Goal: Task Accomplishment & Management: Use online tool/utility

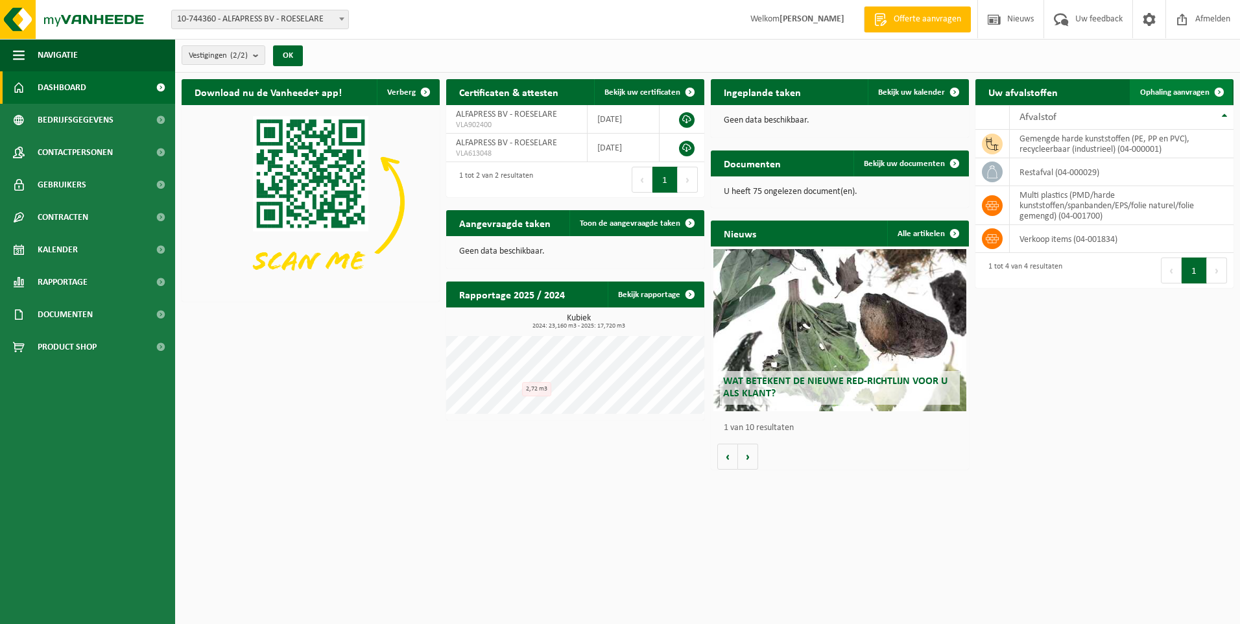
click at [1171, 93] on span "Ophaling aanvragen" at bounding box center [1174, 92] width 69 height 8
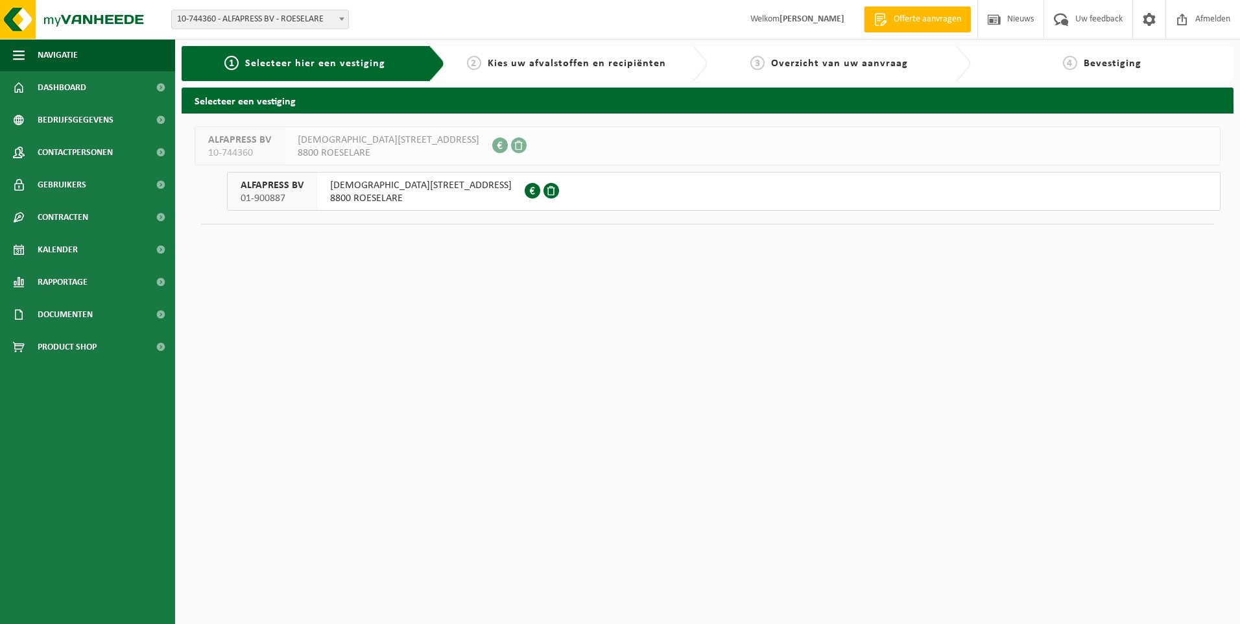
click at [351, 185] on span "ZWAAIKOMSTRAAT 7" at bounding box center [421, 185] width 182 height 13
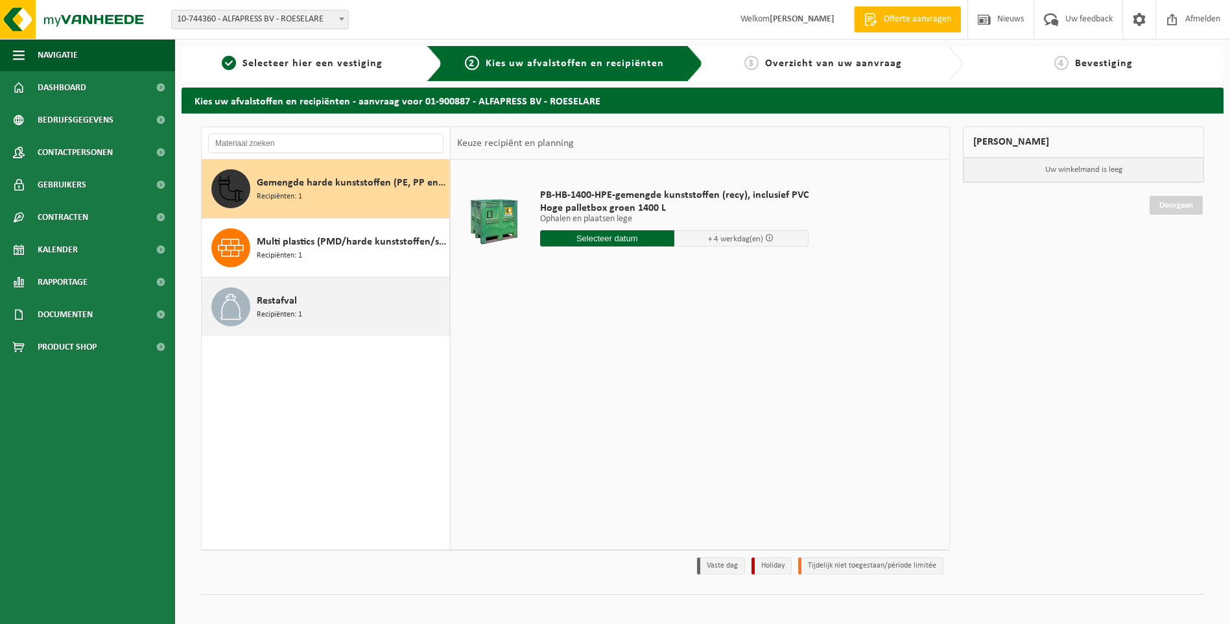
click at [268, 302] on span "Restafval" at bounding box center [277, 301] width 40 height 16
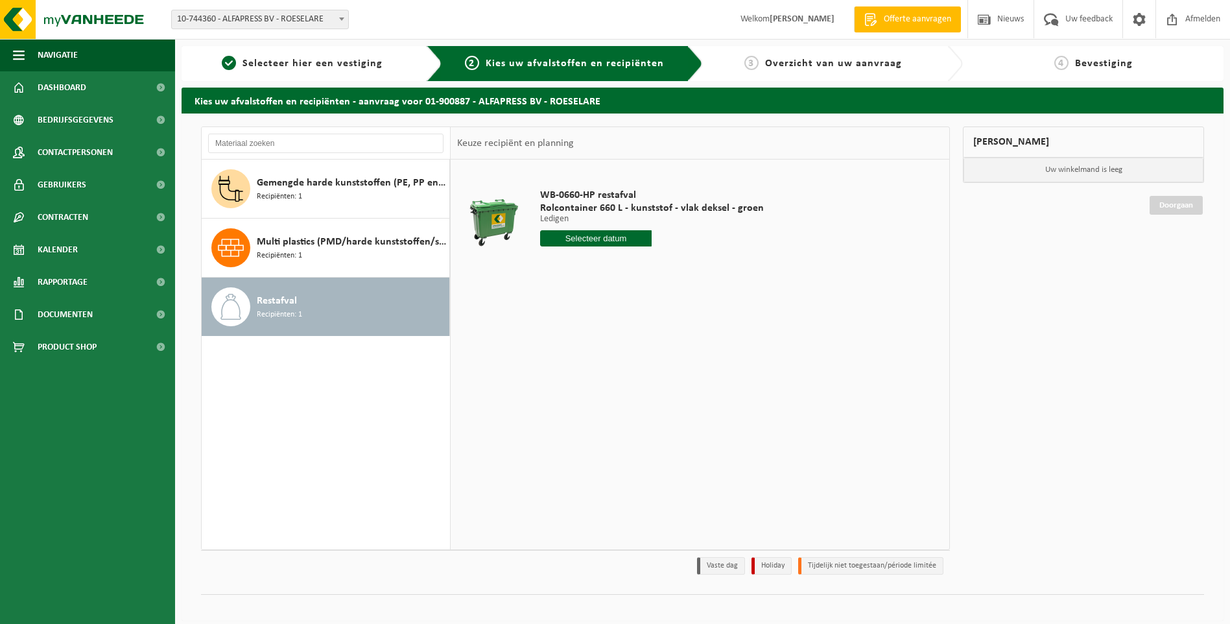
click at [623, 239] on input "text" at bounding box center [596, 238] width 112 height 16
click at [595, 333] on div "8" at bounding box center [597, 332] width 23 height 21
type input "Van [DATE]"
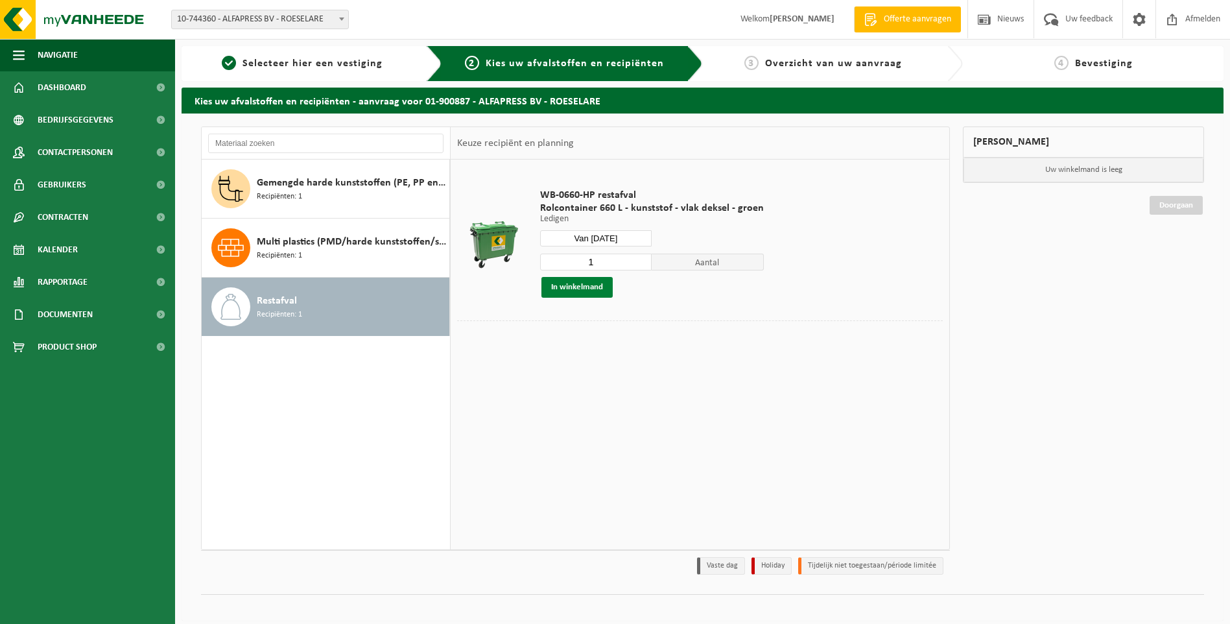
click at [584, 288] on button "In winkelmand" at bounding box center [576, 287] width 71 height 21
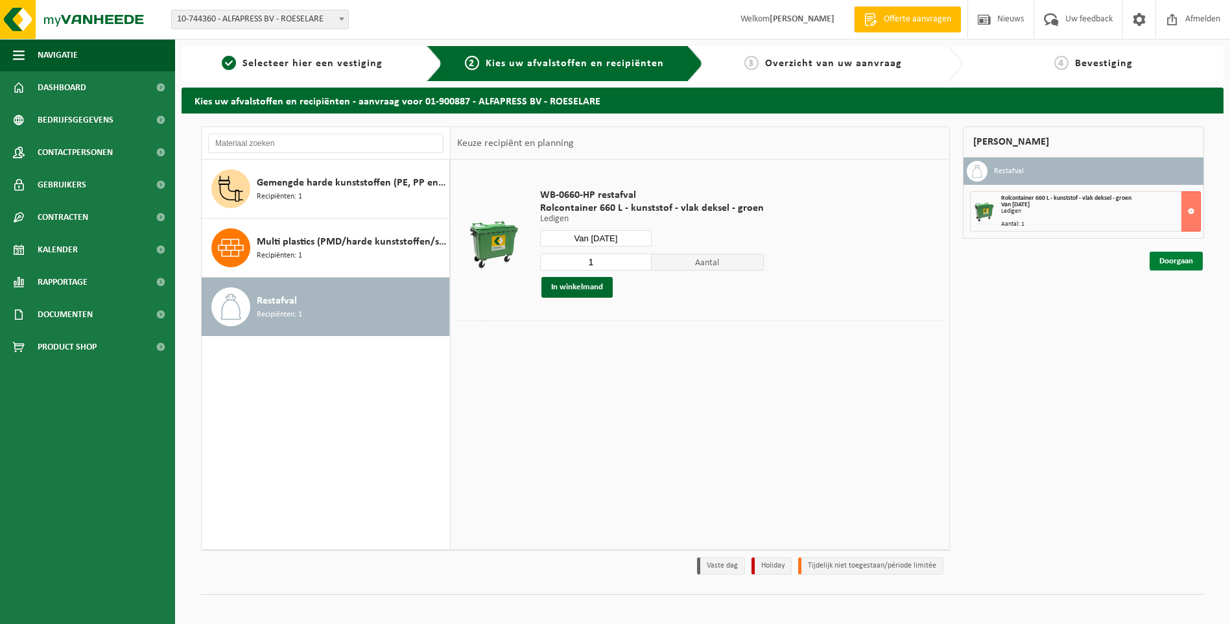
click at [1164, 259] on link "Doorgaan" at bounding box center [1175, 261] width 53 height 19
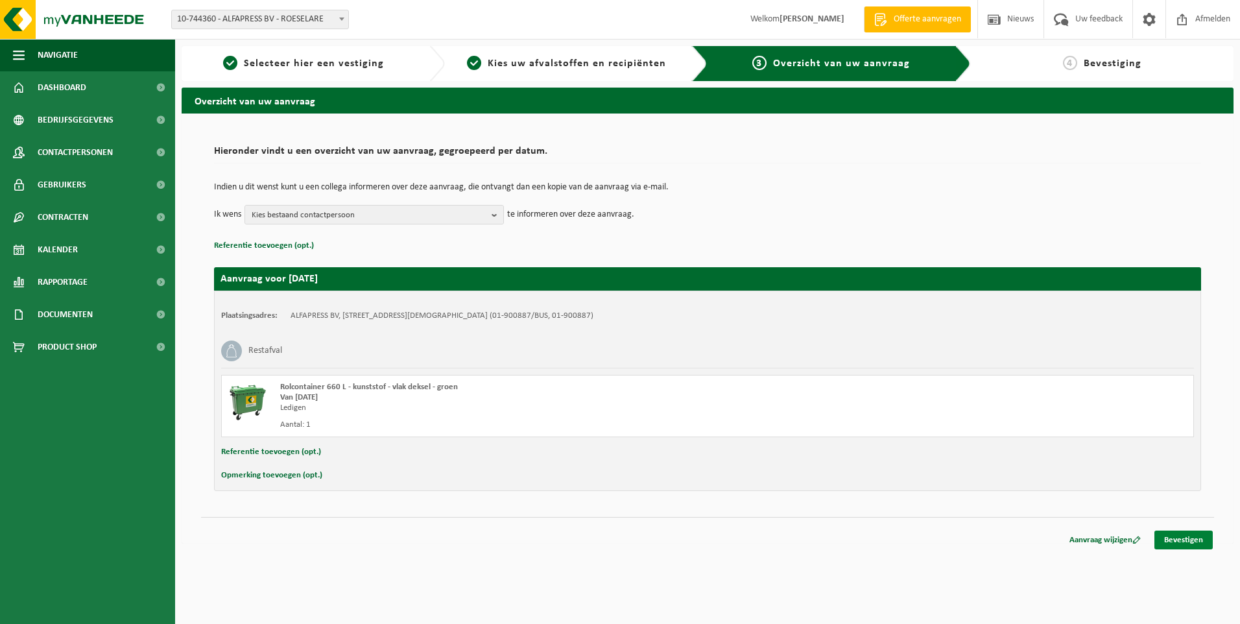
click at [1174, 535] on link "Bevestigen" at bounding box center [1183, 539] width 58 height 19
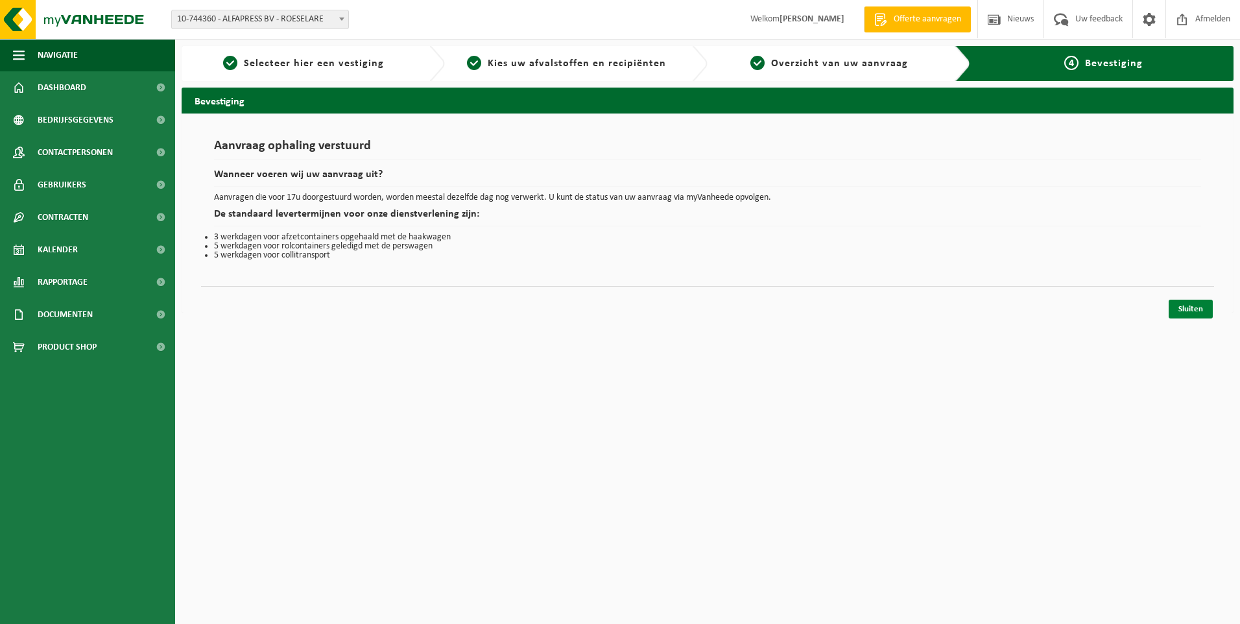
click at [1196, 307] on link "Sluiten" at bounding box center [1190, 309] width 44 height 19
